Goal: Complete application form: Complete application form

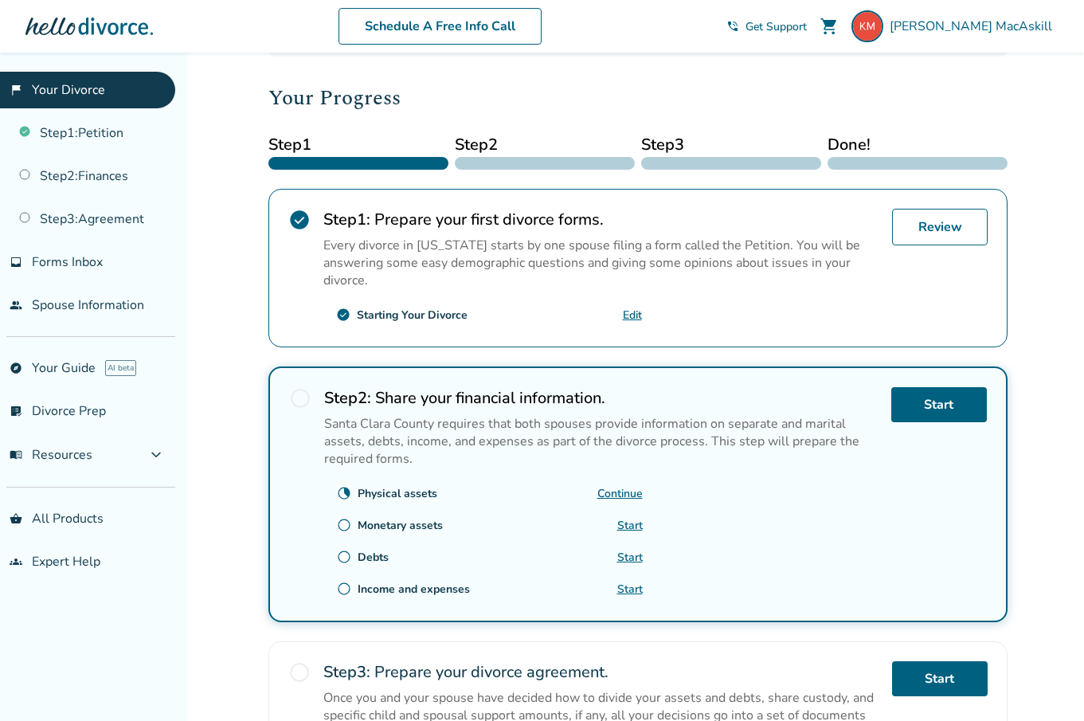
scroll to position [194, 0]
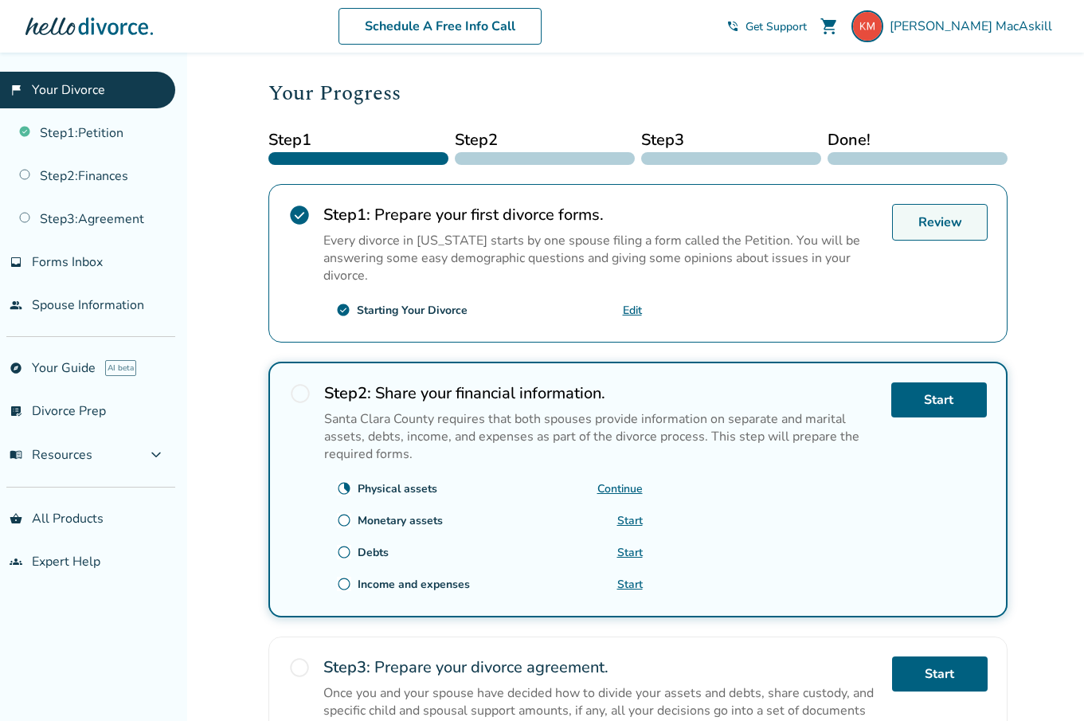
click at [946, 220] on link "Review" at bounding box center [940, 222] width 96 height 37
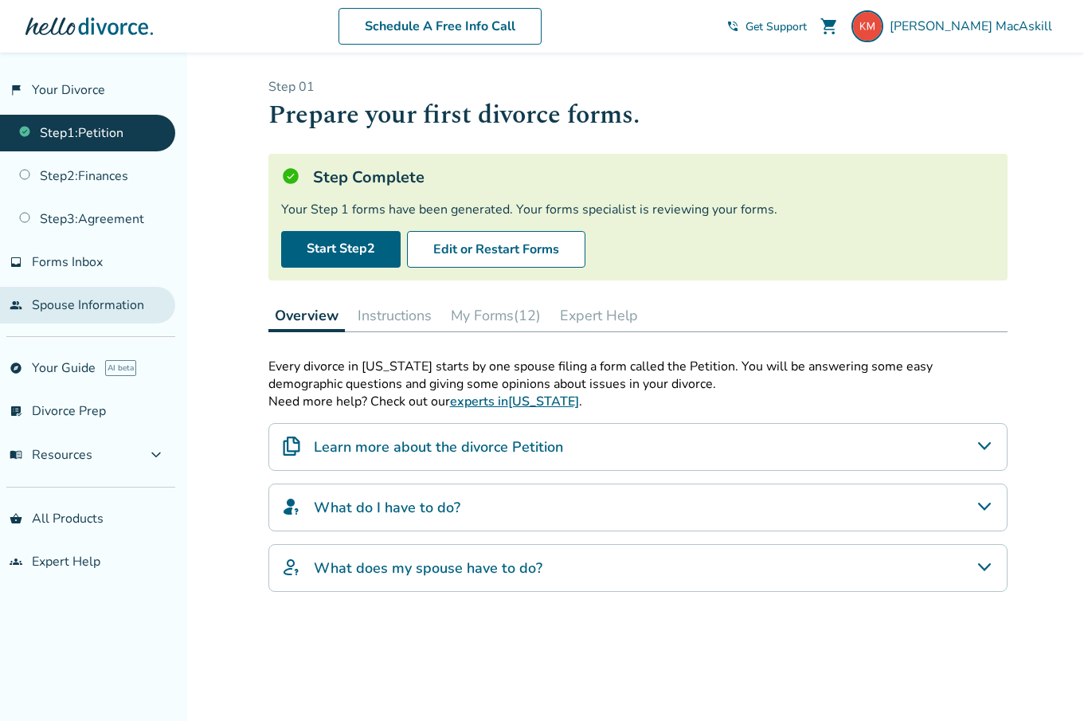
click at [105, 300] on link "people Spouse Information" at bounding box center [87, 305] width 175 height 37
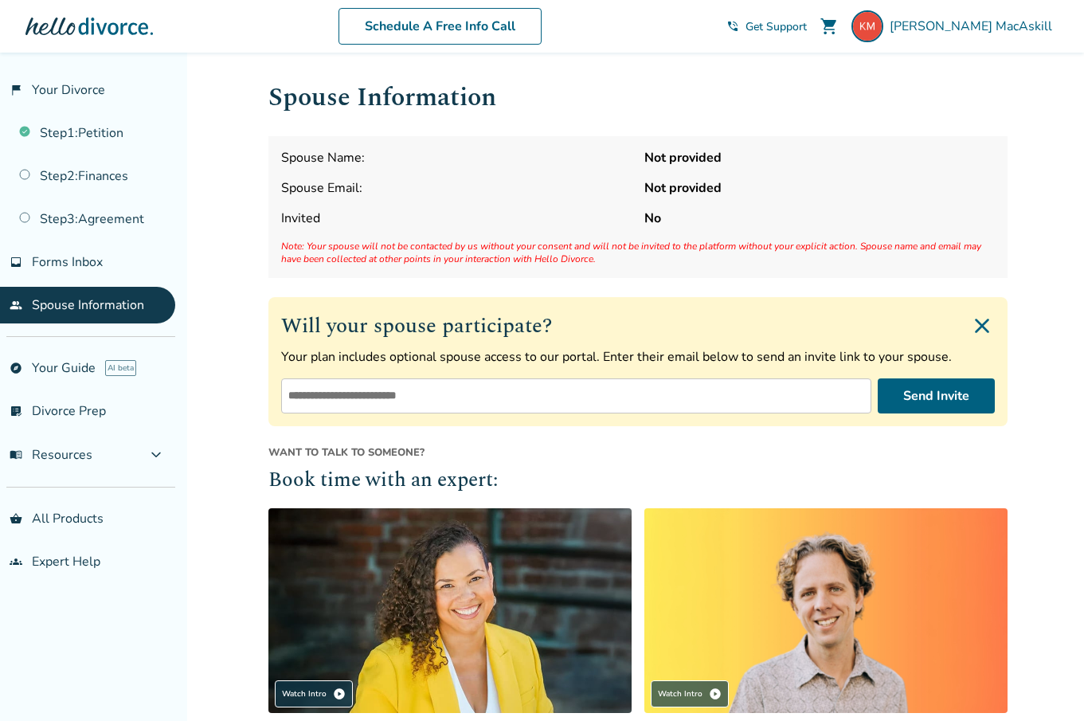
click at [698, 158] on strong "Not provided" at bounding box center [819, 158] width 350 height 18
drag, startPoint x: 562, startPoint y: 243, endPoint x: 627, endPoint y: 246, distance: 64.6
click at [627, 246] on span "Note: Your spouse will not be contacted by us without your consent and will not…" at bounding box center [637, 252] width 713 height 25
click at [542, 402] on input "email" at bounding box center [576, 395] width 590 height 35
type input "**********"
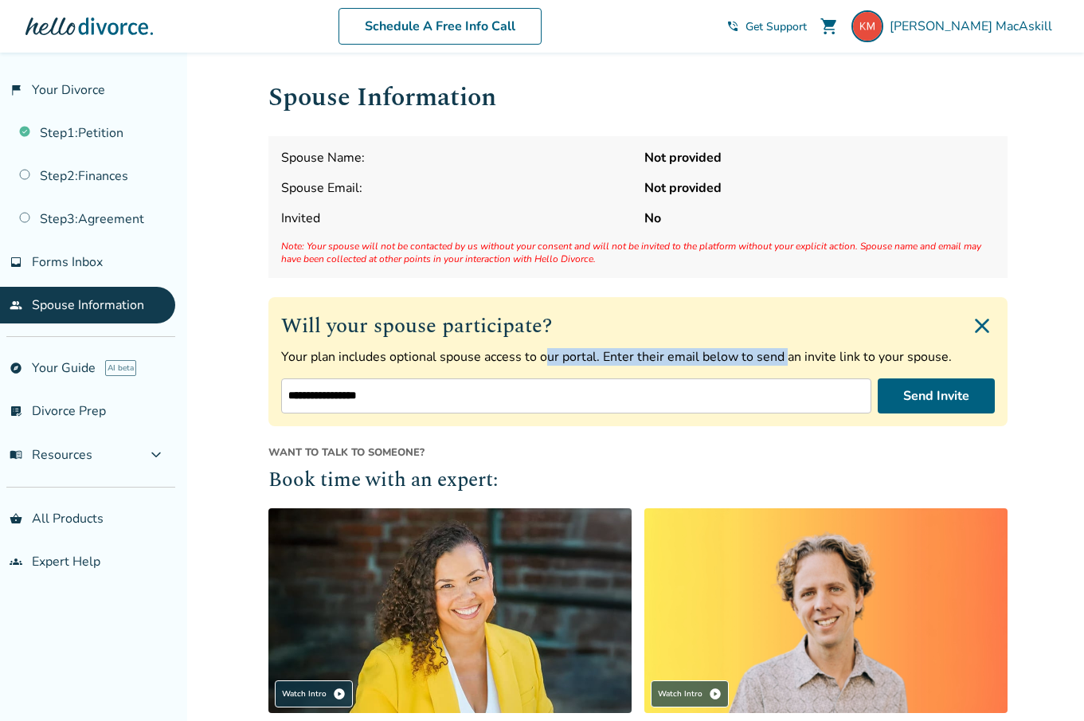
drag, startPoint x: 541, startPoint y: 357, endPoint x: 782, endPoint y: 357, distance: 240.4
click at [782, 357] on p "Your plan includes optional spouse access to our portal. Enter their email belo…" at bounding box center [637, 357] width 713 height 18
drag, startPoint x: 911, startPoint y: 356, endPoint x: 623, endPoint y: 361, distance: 287.4
click at [623, 361] on p "Your plan includes optional spouse access to our portal. Enter their email belo…" at bounding box center [637, 357] width 713 height 18
click at [701, 349] on p "Your plan includes optional spouse access to our portal. Enter their email belo…" at bounding box center [637, 357] width 713 height 18
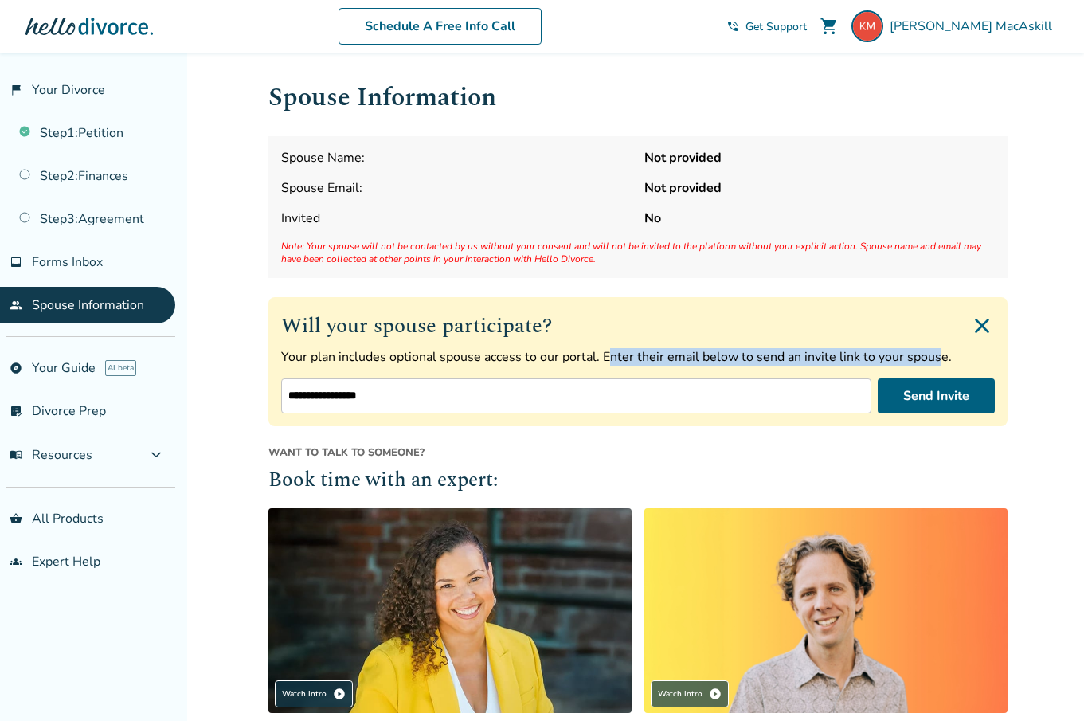
drag, startPoint x: 934, startPoint y: 351, endPoint x: 606, endPoint y: 348, distance: 328.0
click at [606, 348] on p "Your plan includes optional spouse access to our portal. Enter their email belo…" at bounding box center [637, 357] width 713 height 18
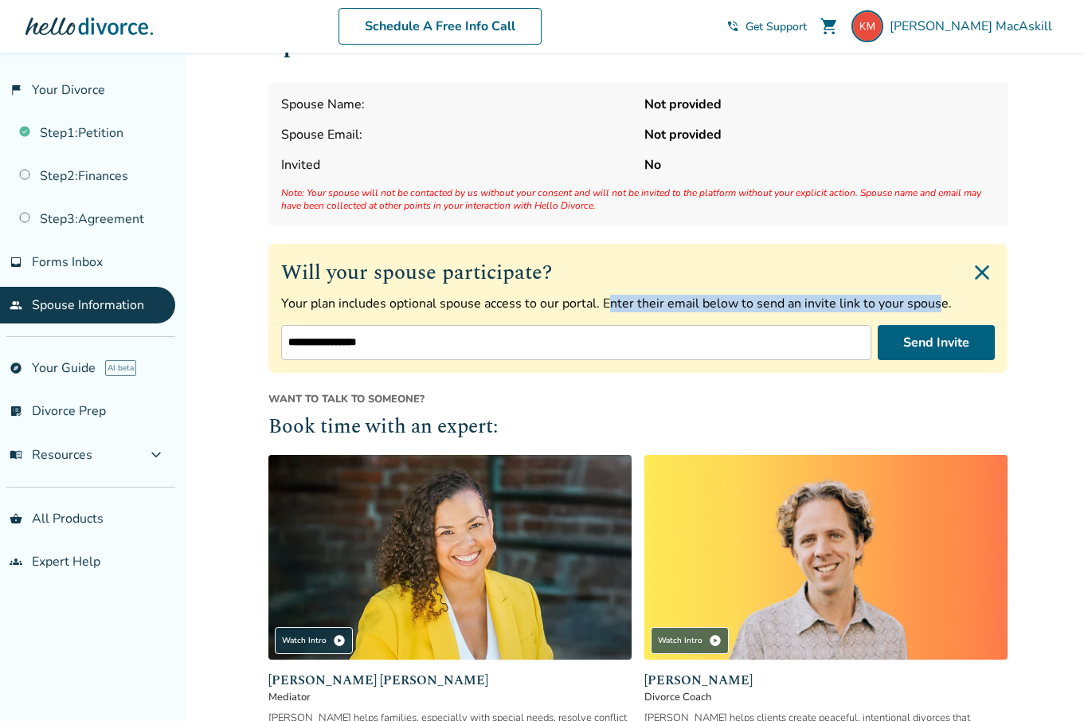
scroll to position [55, 0]
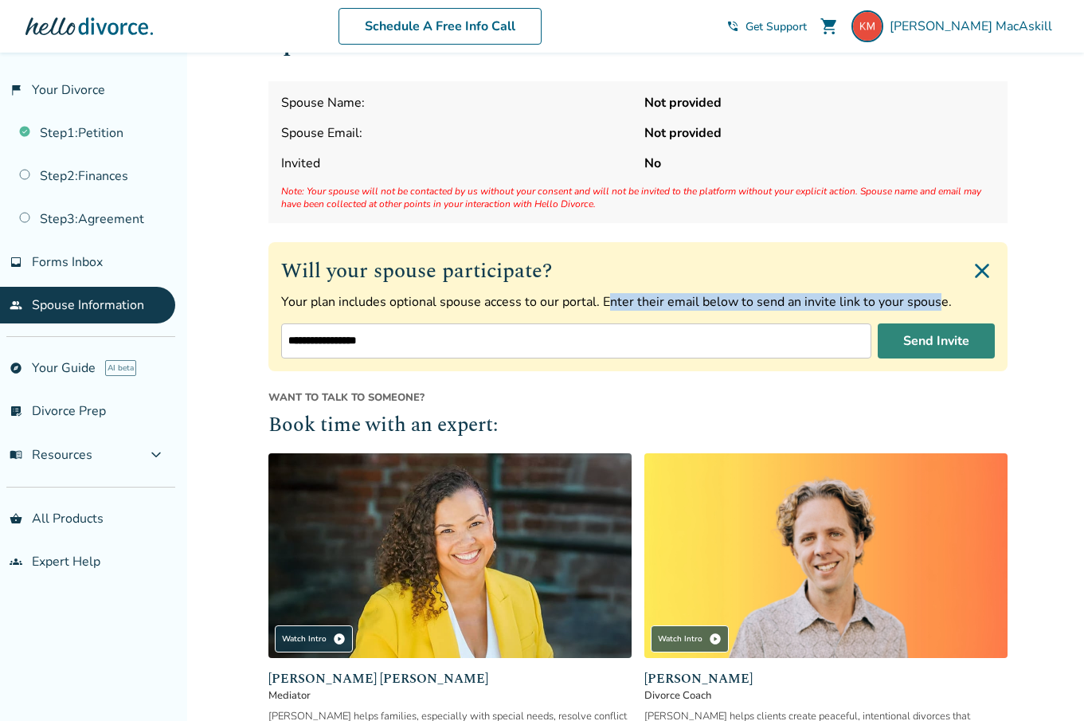
click at [935, 342] on button "Send Invite" at bounding box center [935, 340] width 117 height 35
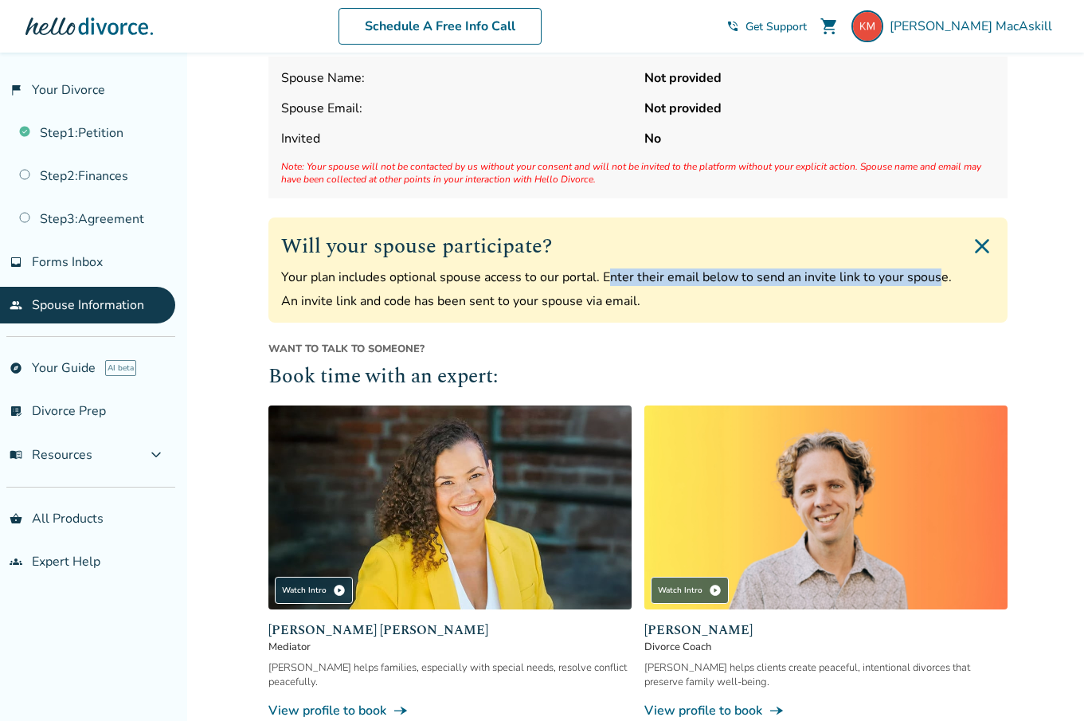
scroll to position [0, 0]
